Goal: Check status: Check status

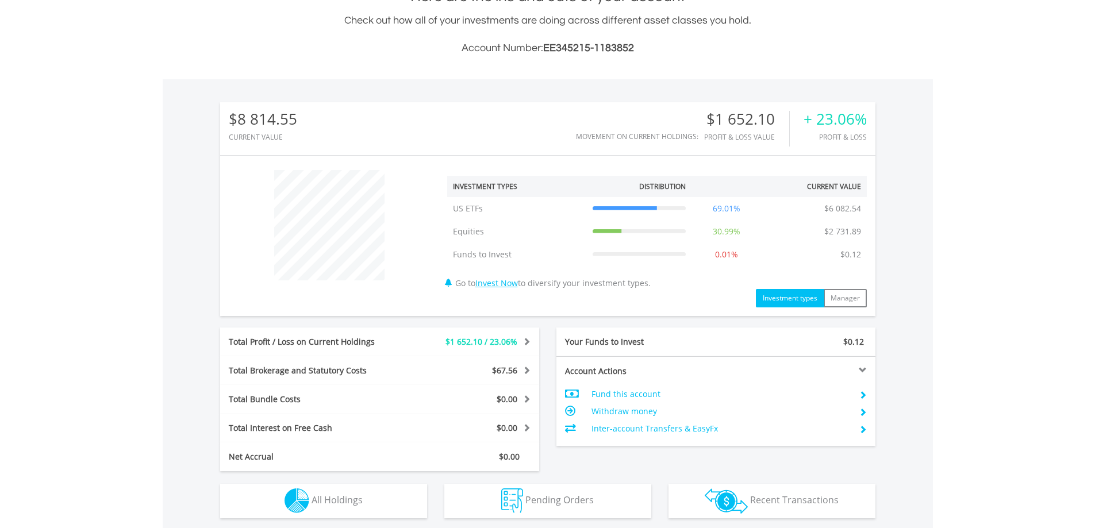
scroll to position [467, 0]
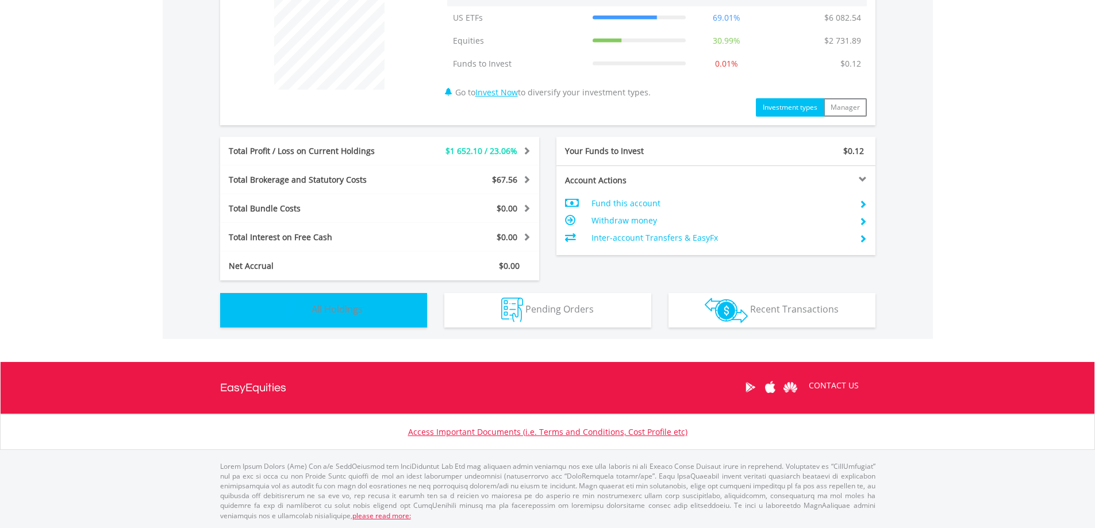
click at [397, 305] on button "Holdings All Holdings" at bounding box center [323, 310] width 207 height 34
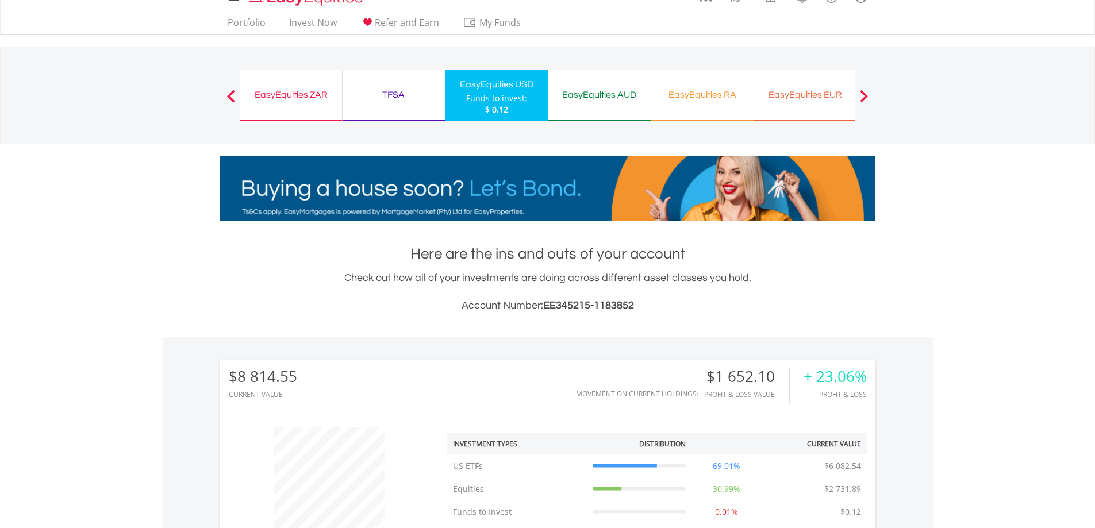
scroll to position [12, 0]
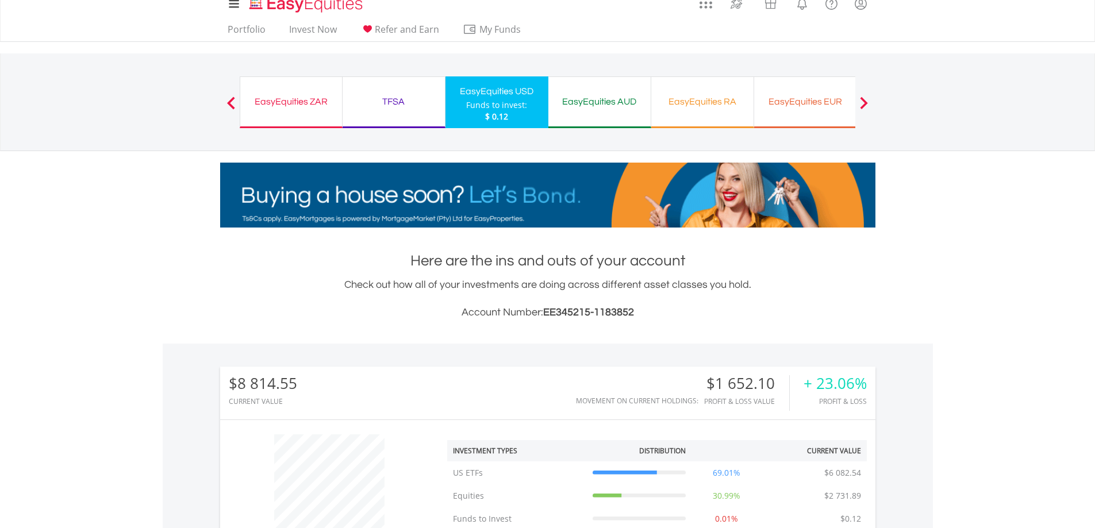
click at [290, 100] on div "EasyEquities ZAR" at bounding box center [291, 102] width 88 height 16
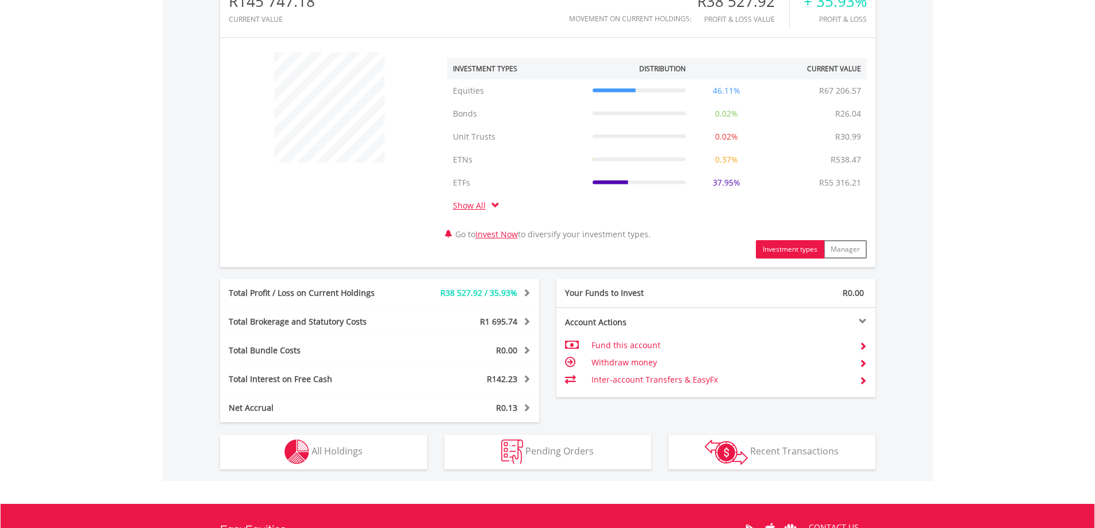
scroll to position [536, 0]
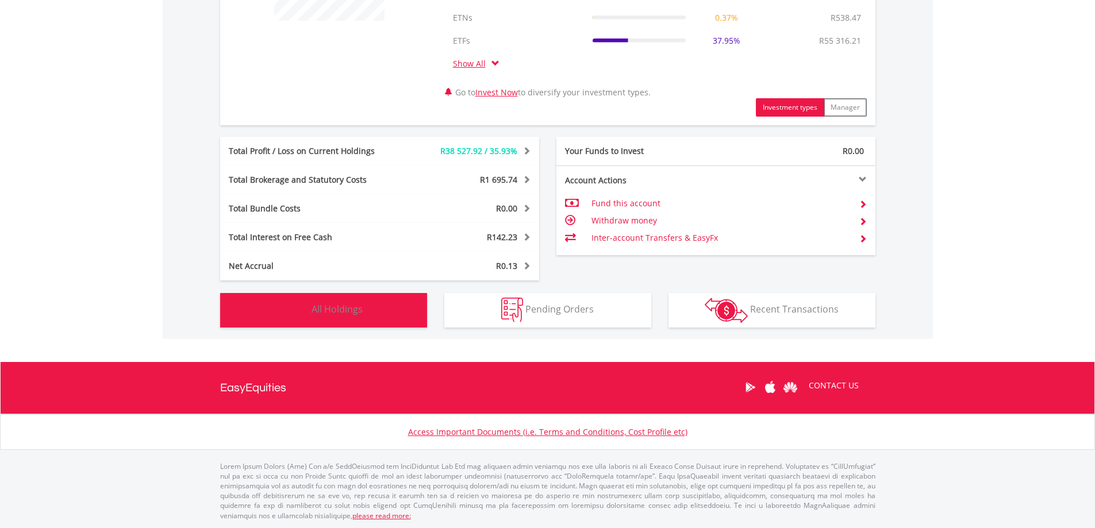
click at [366, 321] on button "Holdings All Holdings" at bounding box center [323, 310] width 207 height 34
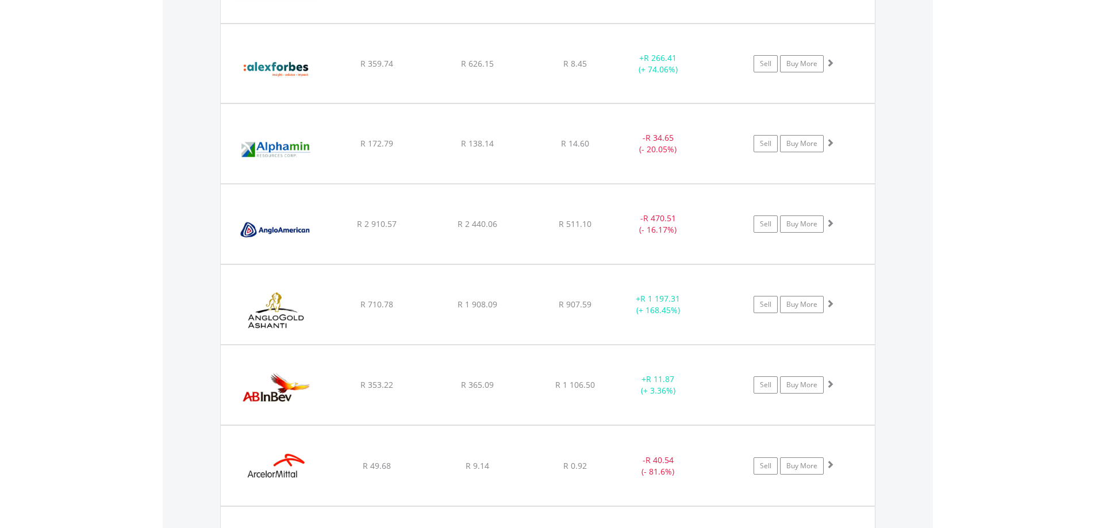
scroll to position [1462, 0]
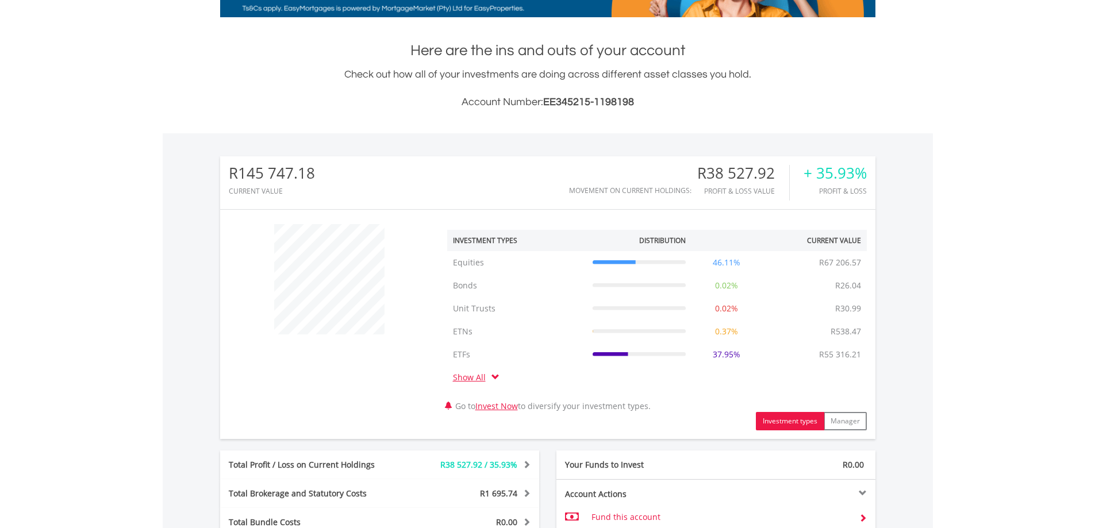
scroll to position [0, 0]
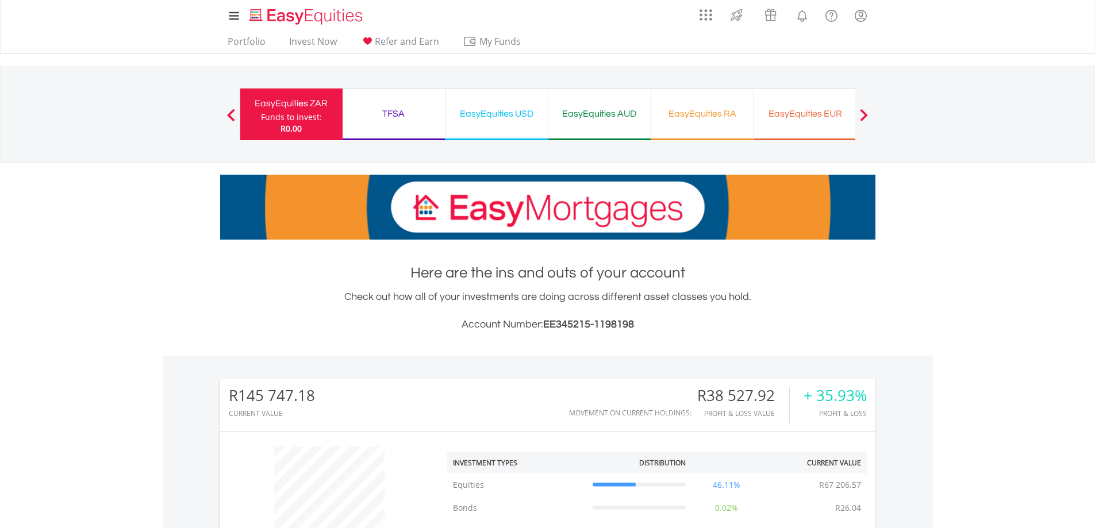
click at [394, 131] on div "TFSA Funds to invest: R0.00" at bounding box center [393, 114] width 103 height 52
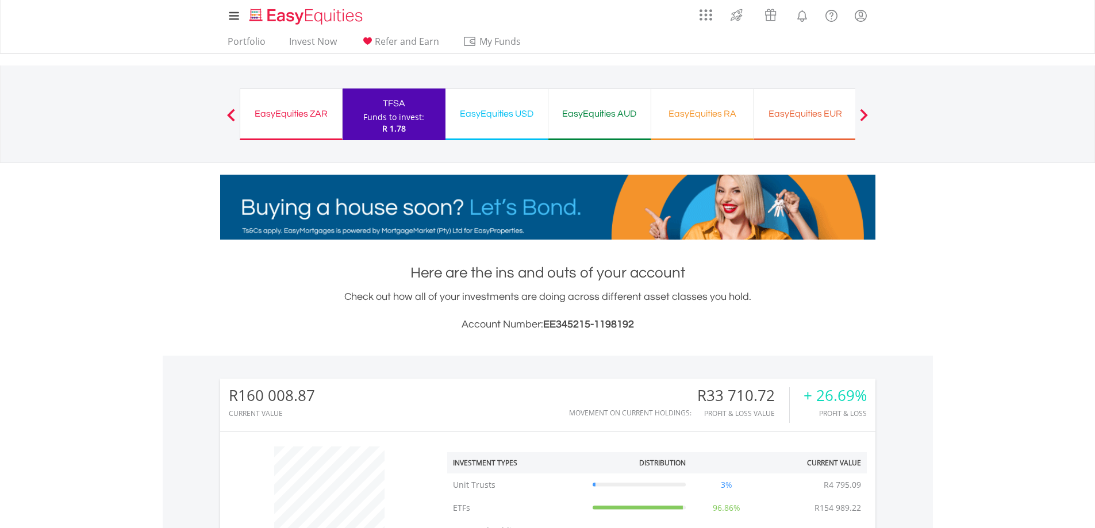
scroll to position [110, 218]
